Goal: Find specific page/section: Find specific page/section

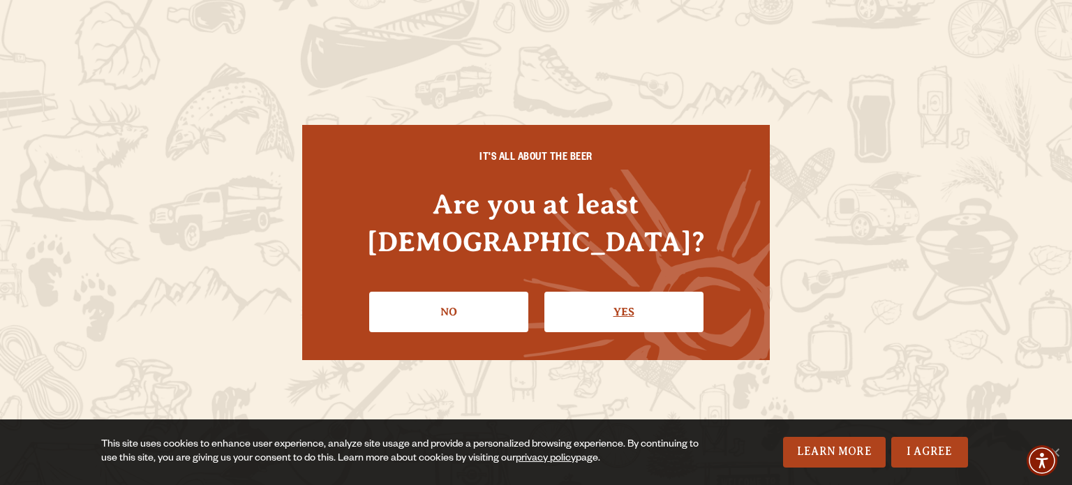
click at [606, 301] on link "Yes" at bounding box center [623, 312] width 159 height 40
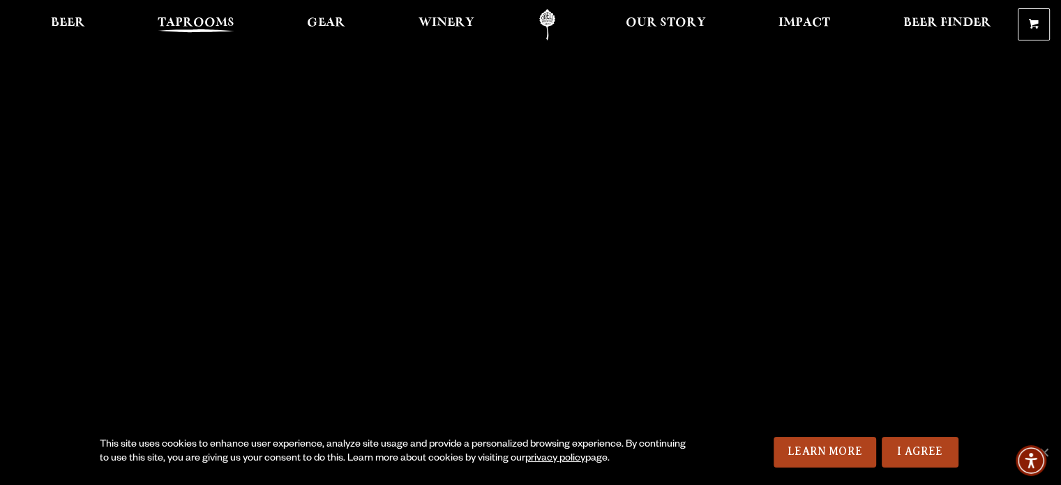
click at [198, 21] on span "Taprooms" at bounding box center [196, 22] width 77 height 11
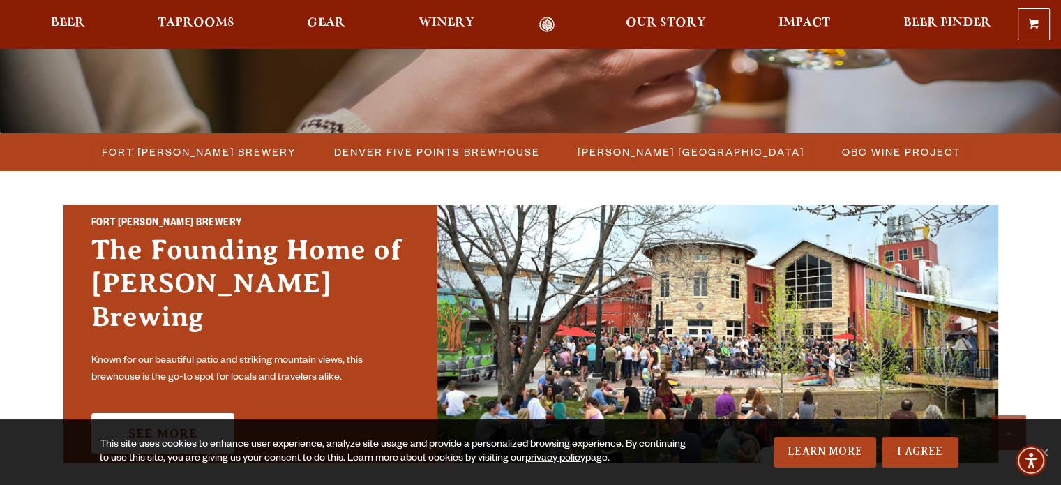
scroll to position [419, 0]
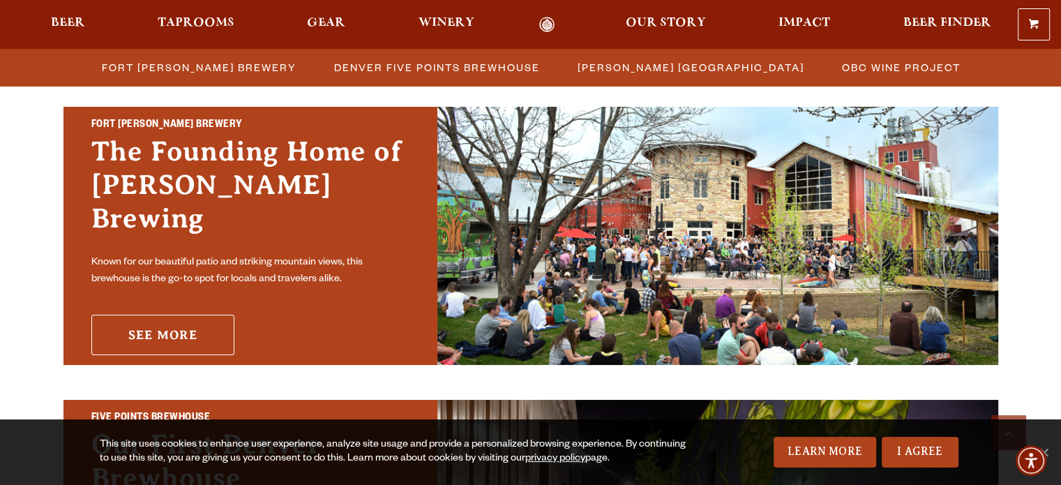
click at [170, 315] on link "See More" at bounding box center [162, 335] width 143 height 40
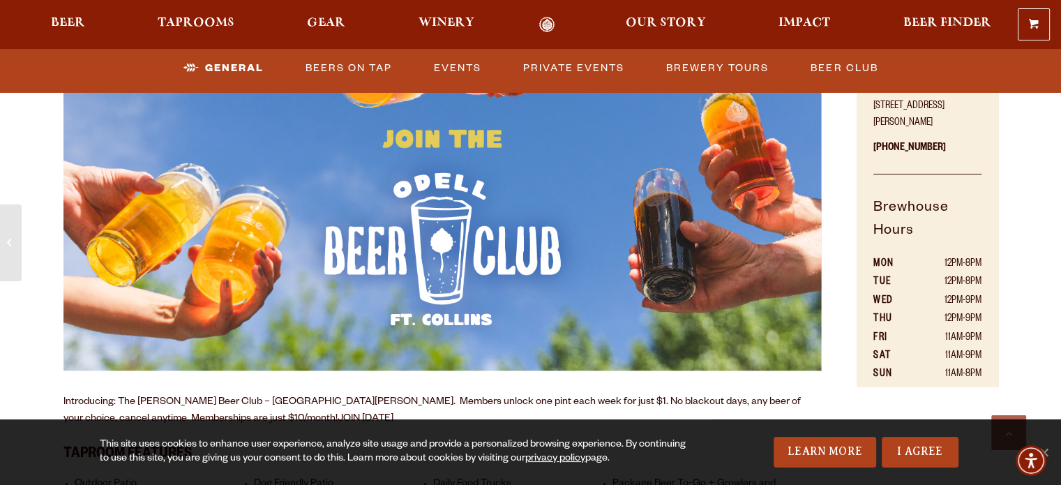
scroll to position [837, 0]
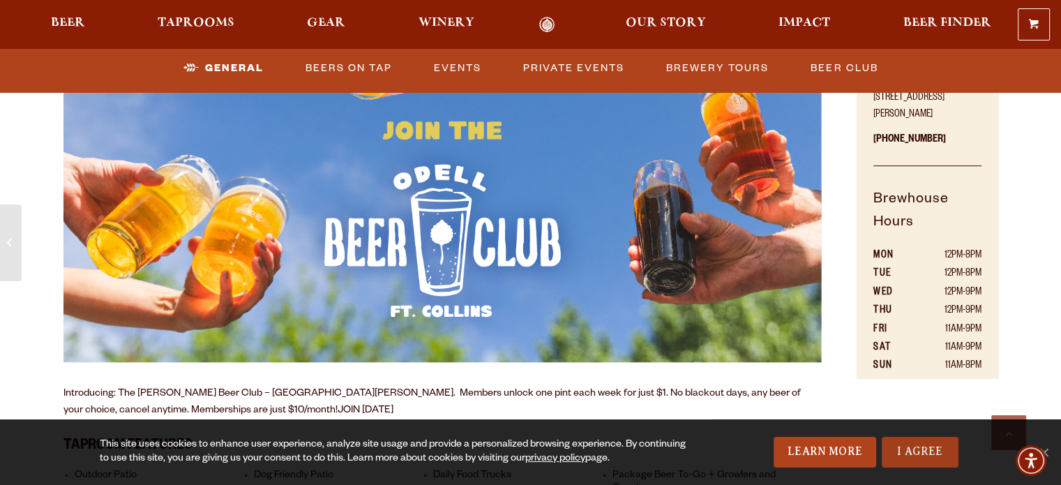
click at [924, 454] on link "I Agree" at bounding box center [920, 452] width 77 height 31
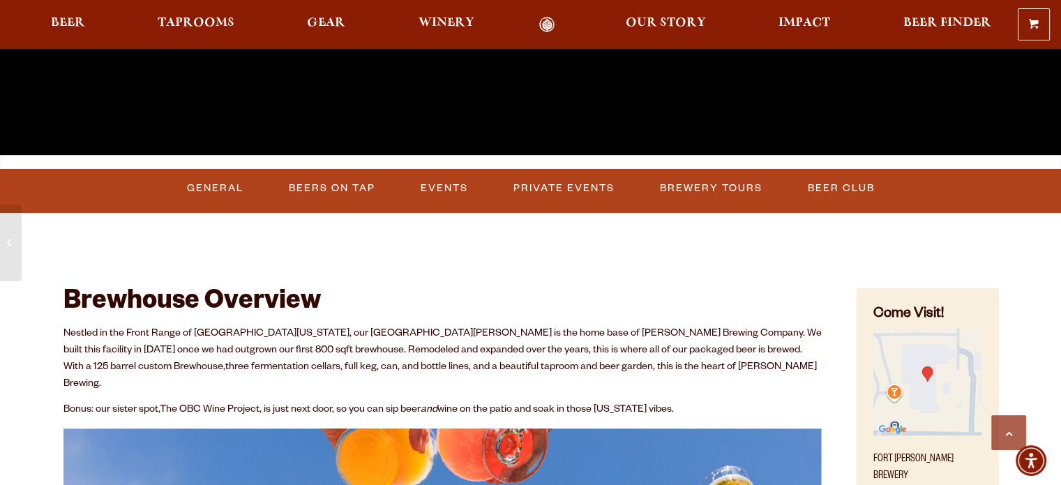
scroll to position [419, 0]
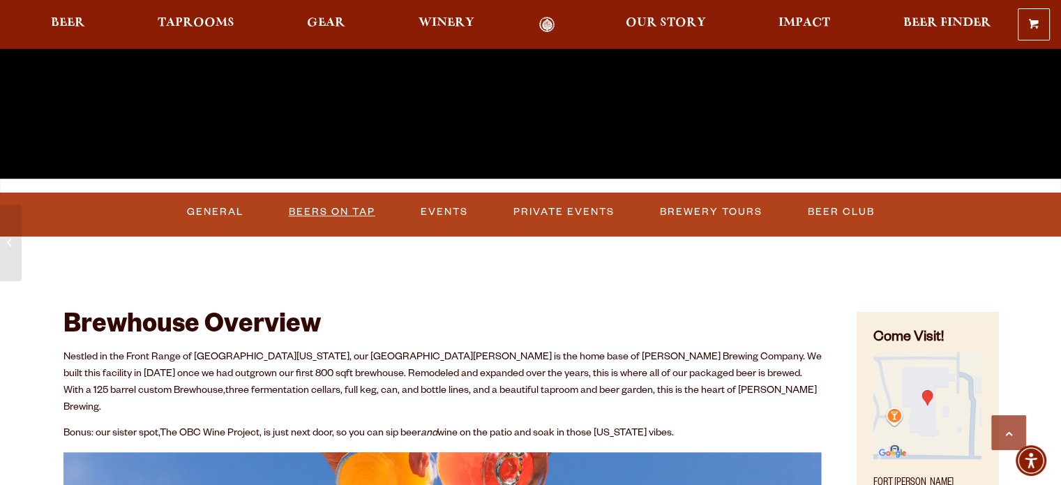
click at [343, 214] on link "Beers on Tap" at bounding box center [332, 212] width 98 height 32
click at [338, 211] on link "Beers on Tap" at bounding box center [332, 212] width 98 height 32
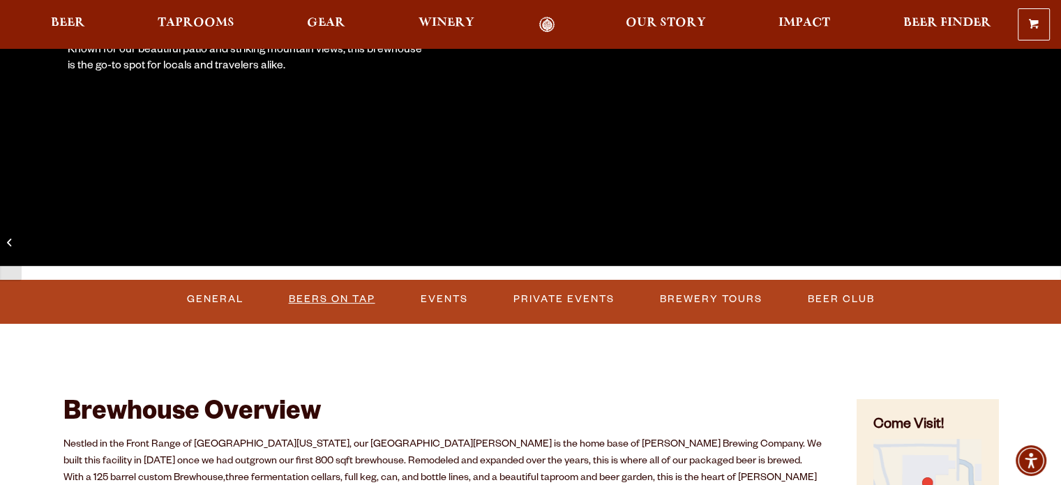
scroll to position [279, 0]
